Goal: Find specific page/section: Find specific page/section

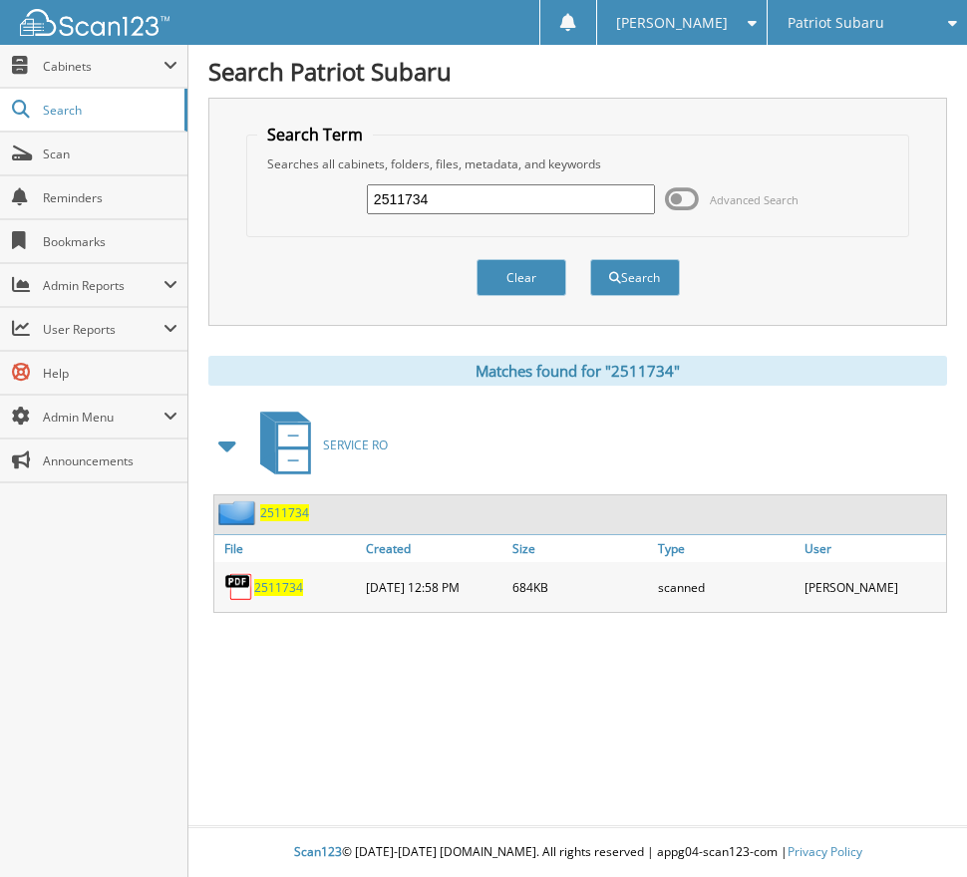
drag, startPoint x: 439, startPoint y: 205, endPoint x: 335, endPoint y: 199, distance: 103.8
click at [335, 199] on div "2511734 Advanced Search" at bounding box center [577, 199] width 641 height 54
type input "2512216"
click at [590, 259] on button "Search" at bounding box center [635, 277] width 90 height 37
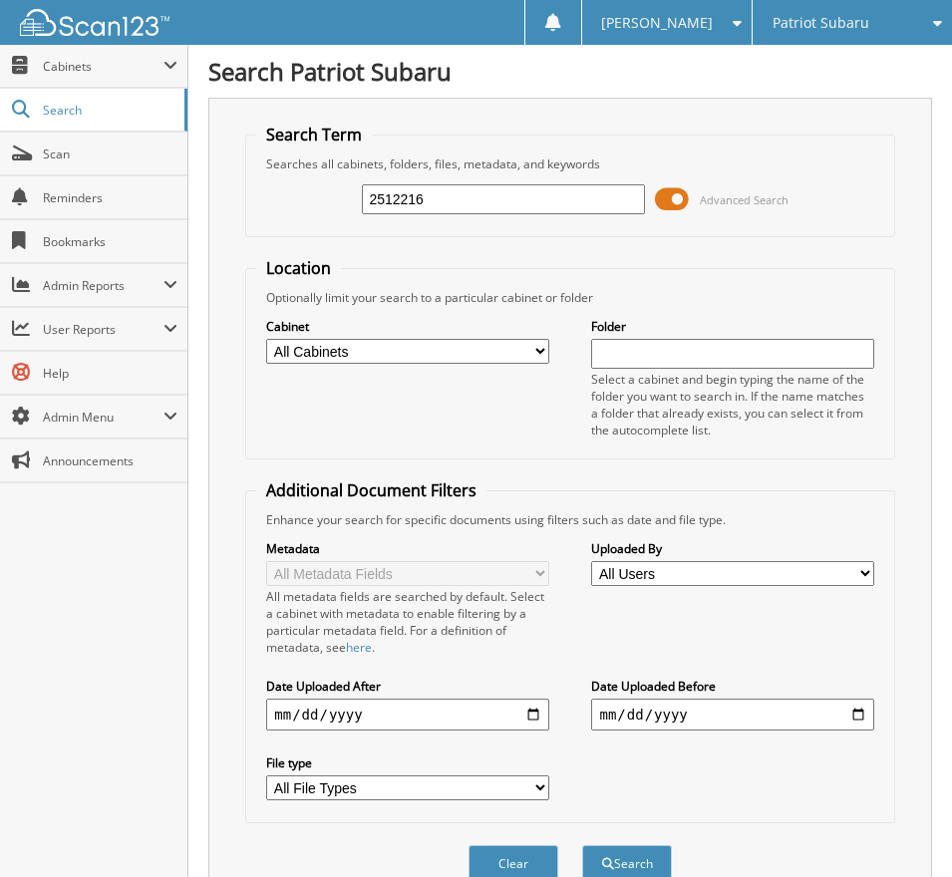
click at [670, 207] on span at bounding box center [672, 199] width 34 height 30
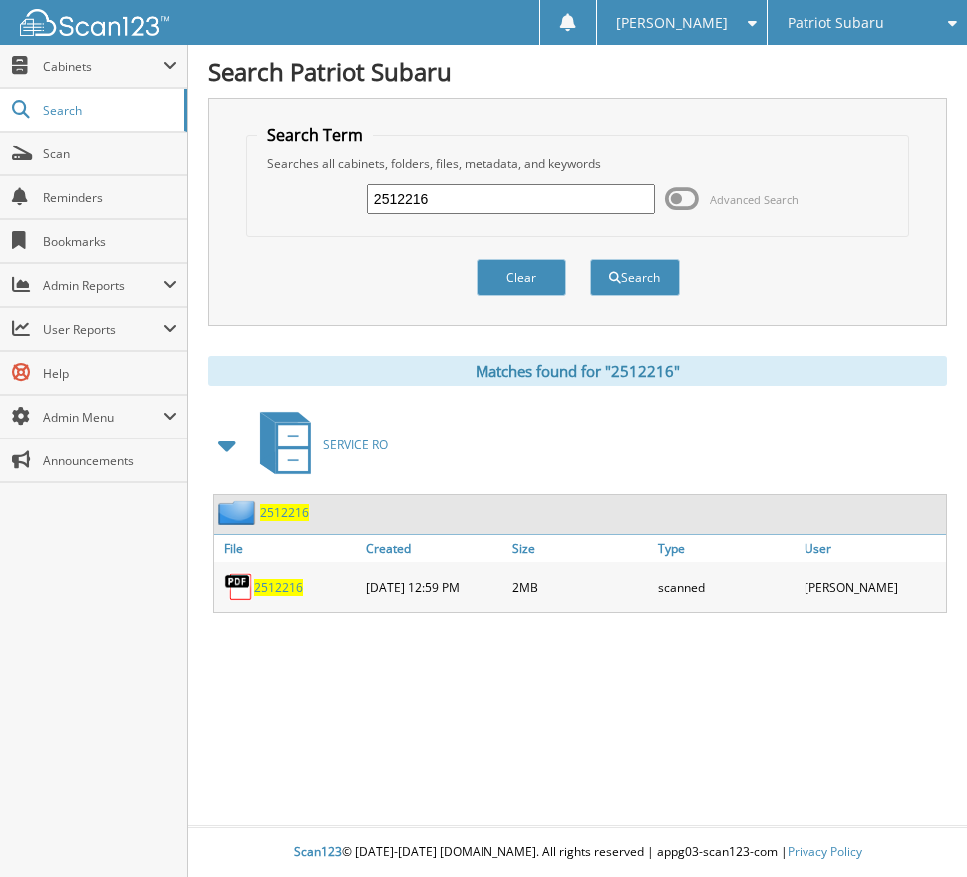
click at [264, 590] on span "2512216" at bounding box center [278, 587] width 49 height 17
drag, startPoint x: 472, startPoint y: 197, endPoint x: 160, endPoint y: 211, distance: 312.3
click at [174, 210] on body "Tanya G. Settings Logout Patriot Subaru Patriot Acura Close" at bounding box center [483, 438] width 967 height 877
type input "87383"
click at [590, 259] on button "Search" at bounding box center [635, 277] width 90 height 37
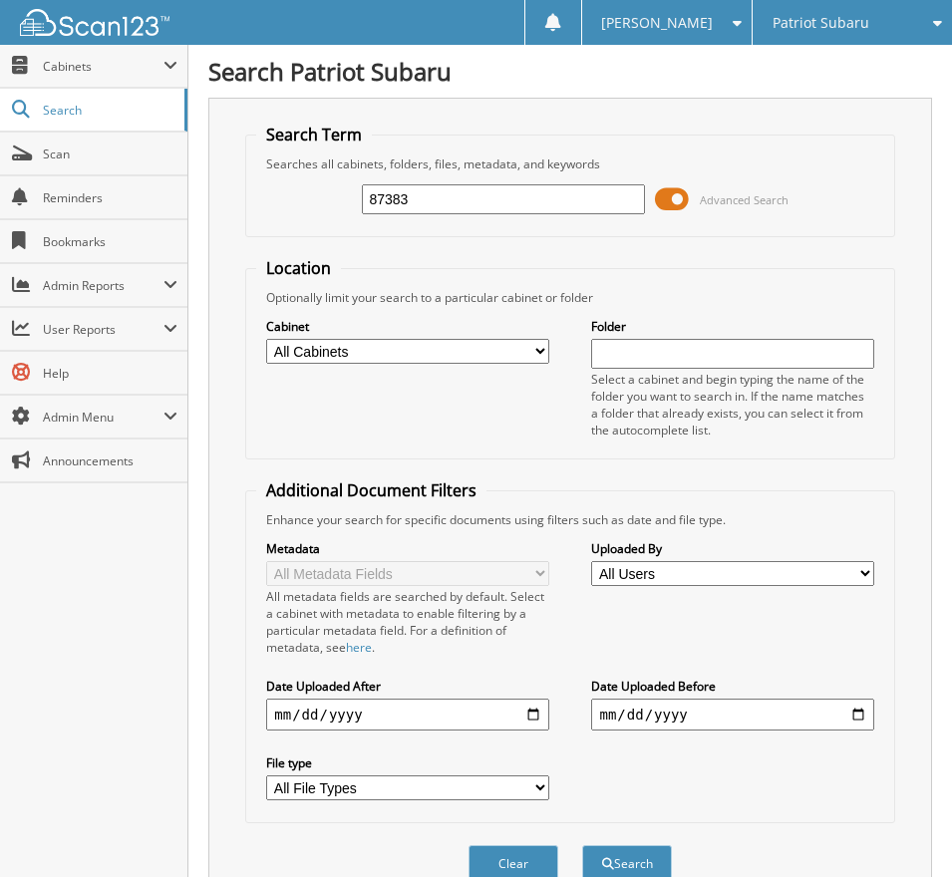
click at [665, 199] on span at bounding box center [672, 199] width 34 height 30
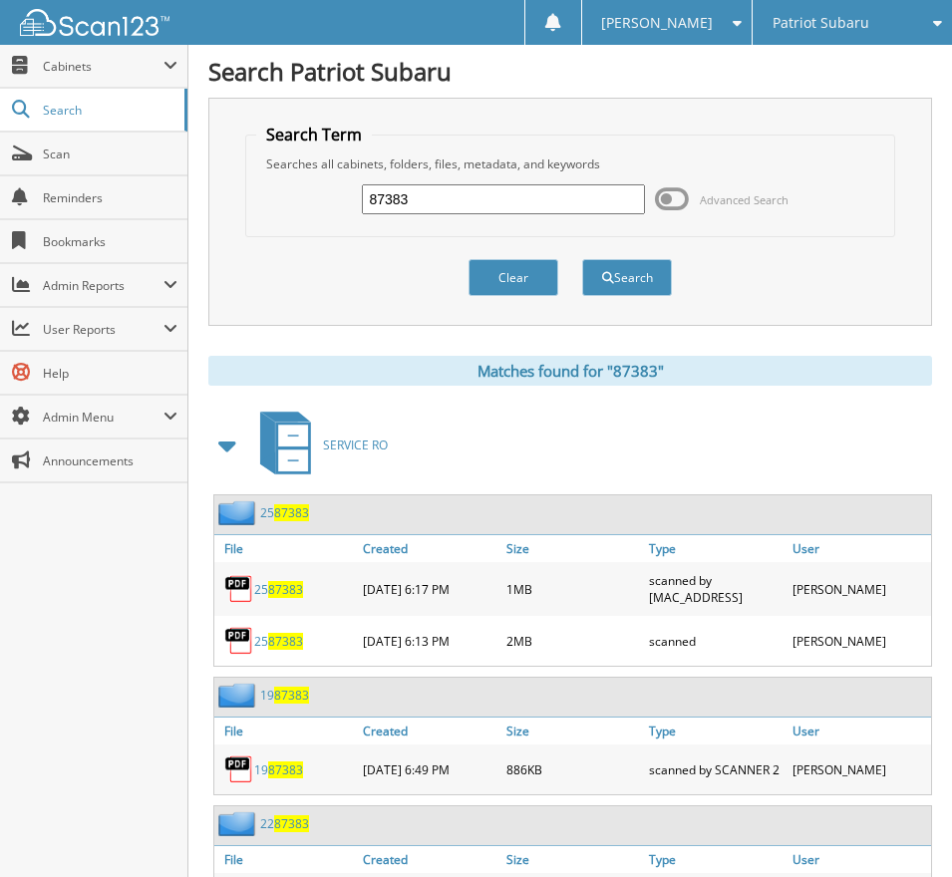
scroll to position [115, 0]
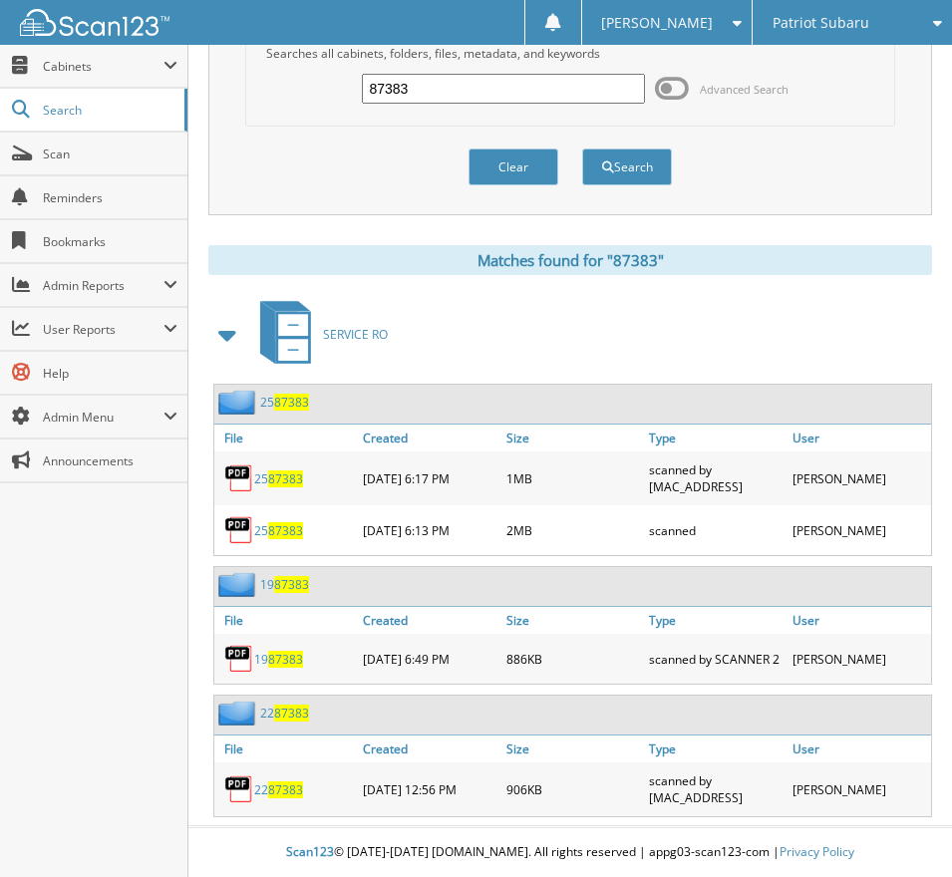
click at [288, 473] on span "87383" at bounding box center [285, 478] width 35 height 17
